Goal: Find specific page/section: Find specific page/section

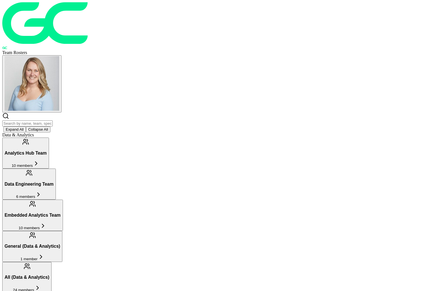
click at [53, 121] on input "text" at bounding box center [27, 124] width 50 height 6
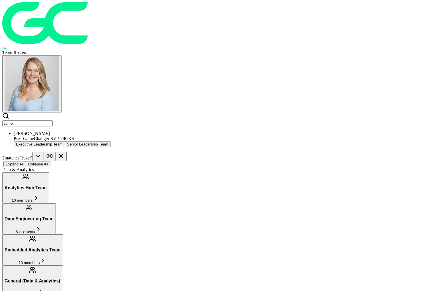
click at [125, 131] on div "[PERSON_NAME]" at bounding box center [230, 133] width 433 height 5
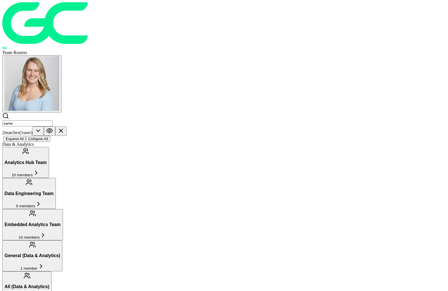
click at [53, 121] on input "same" at bounding box center [27, 124] width 50 height 6
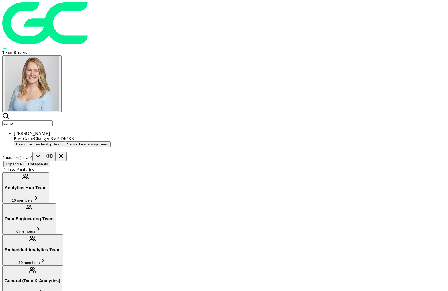
click at [53, 121] on input "same" at bounding box center [27, 124] width 50 height 6
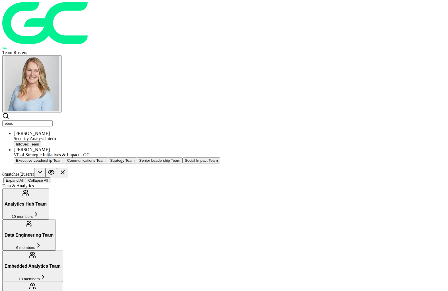
click at [117, 153] on div "VP of Strategic Initiatives & Impact - GC" at bounding box center [230, 155] width 433 height 5
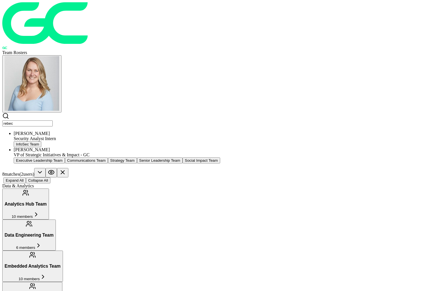
click at [53, 121] on input "rebec" at bounding box center [27, 124] width 50 height 6
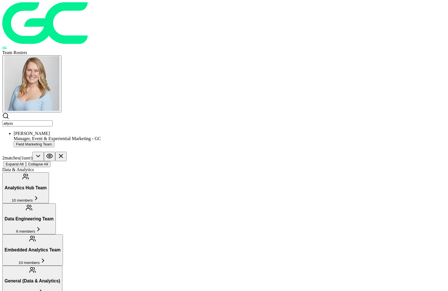
click at [123, 136] on div "Manager, Event & Experiential Marketing - GC" at bounding box center [230, 138] width 433 height 5
click at [53, 121] on input "allyss" at bounding box center [27, 124] width 50 height 6
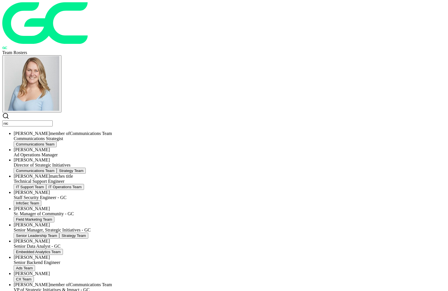
type input "nic"
click at [123, 158] on div "[PERSON_NAME]" at bounding box center [230, 160] width 433 height 5
